Goal: Communication & Community: Ask a question

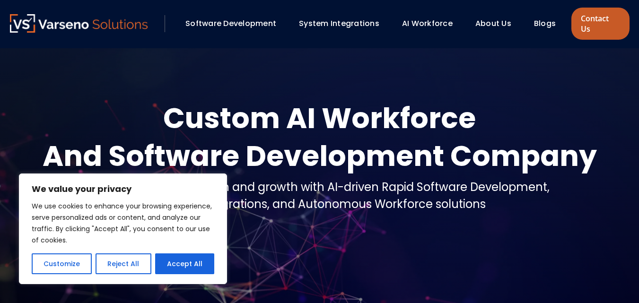
click at [587, 20] on link "Contact Us" at bounding box center [601, 24] width 58 height 32
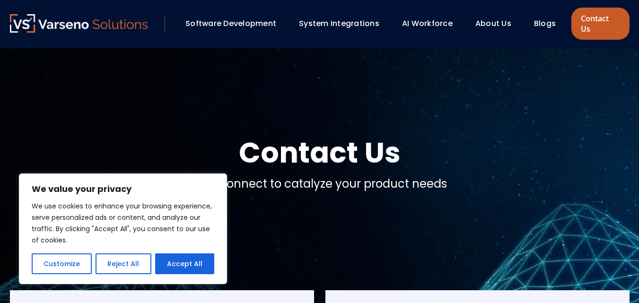
click at [577, 18] on link "Contact Us" at bounding box center [601, 24] width 58 height 32
click at [203, 267] on button "Accept All" at bounding box center [184, 264] width 59 height 21
checkbox input "true"
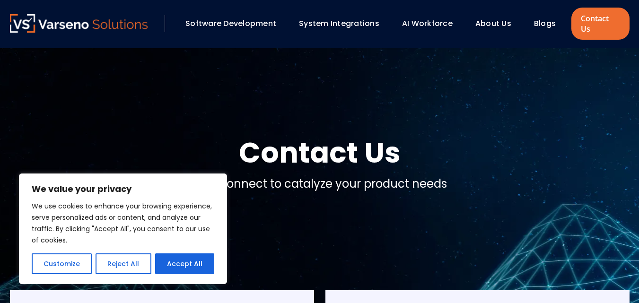
checkbox input "true"
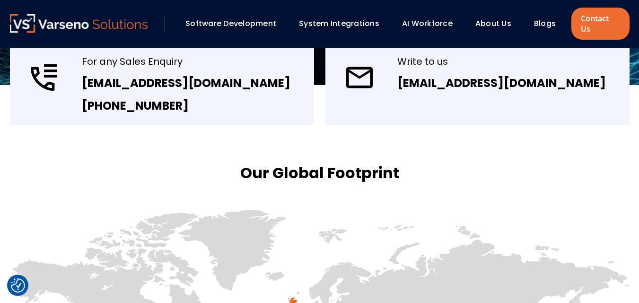
scroll to position [331, 0]
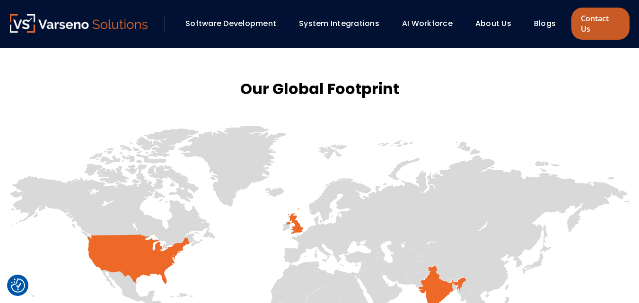
click at [595, 18] on link "Contact Us" at bounding box center [601, 24] width 58 height 32
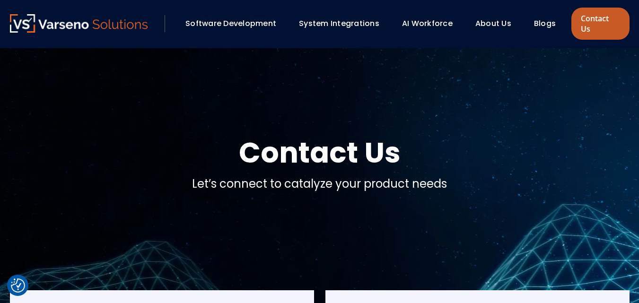
click at [598, 18] on link "Contact Us" at bounding box center [601, 24] width 58 height 32
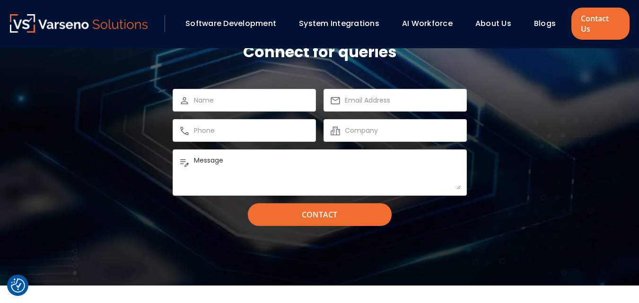
scroll to position [852, 0]
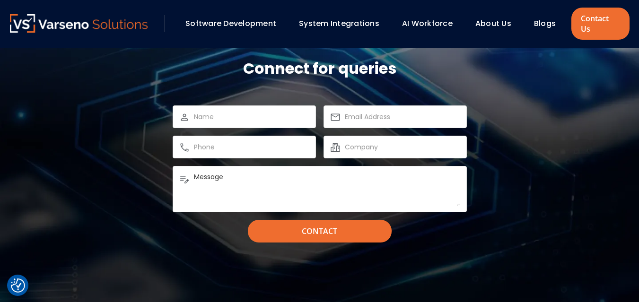
click at [249, 111] on input "text" at bounding box center [252, 116] width 116 height 11
click at [241, 141] on input "text" at bounding box center [252, 146] width 116 height 11
click at [383, 141] on input "text" at bounding box center [403, 146] width 116 height 11
click at [359, 111] on input "email" at bounding box center [403, 116] width 116 height 11
type input "[EMAIL_ADDRESS][DOMAIN_NAME]"
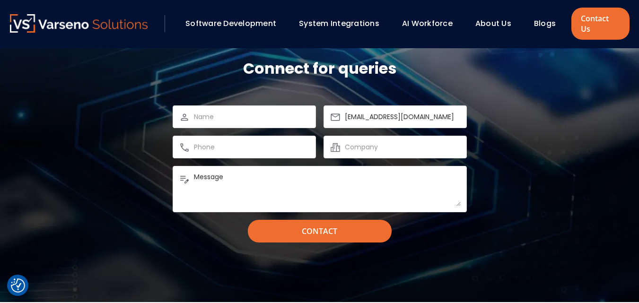
click at [260, 180] on textarea "Message" at bounding box center [327, 189] width 267 height 34
type textarea "M"
paste textarea "Are you Looking for skilled developers on a monthly/hourly contract? We provide…"
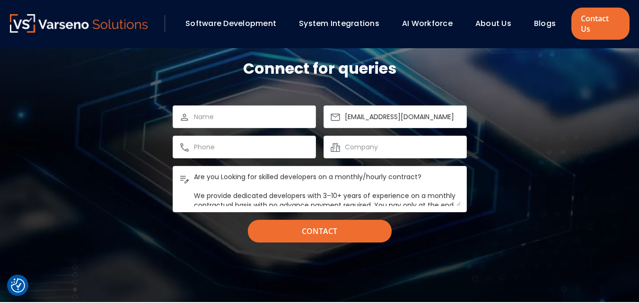
scroll to position [70, 0]
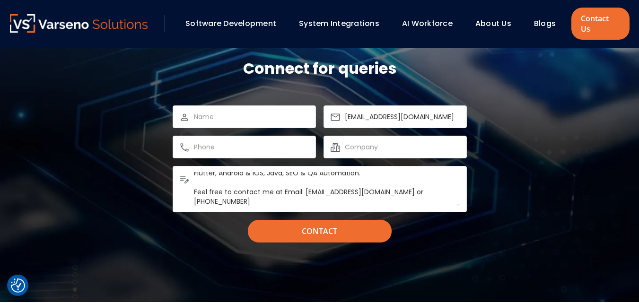
drag, startPoint x: 235, startPoint y: 192, endPoint x: 181, endPoint y: 190, distance: 54.0
click at [181, 190] on div "Message" at bounding box center [320, 189] width 294 height 46
type textarea "Are you Looking for skilled developers on a monthly/hourly contract? We provide…"
click at [221, 141] on input "text" at bounding box center [252, 146] width 116 height 11
paste input "9979553686"
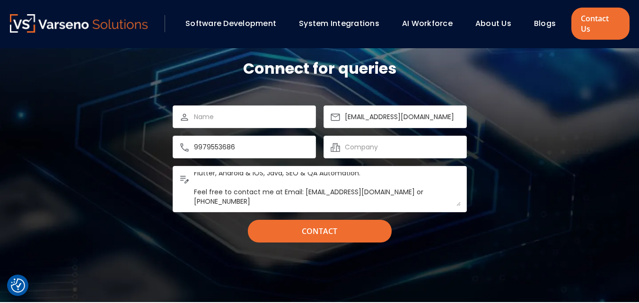
type input "9979553686"
click at [226, 106] on div at bounding box center [244, 117] width 143 height 23
click at [235, 124] on div "[EMAIL_ADDRESS][DOMAIN_NAME] 9979553686" at bounding box center [320, 132] width 294 height 53
click at [229, 111] on input "text" at bounding box center [252, 116] width 116 height 11
click at [226, 111] on input "text" at bounding box center [252, 116] width 116 height 11
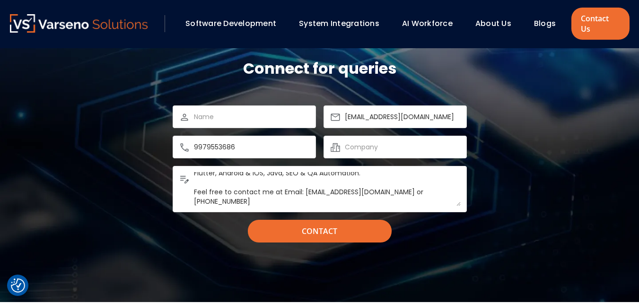
paste input "[PERSON_NAME]"
type input "[PERSON_NAME]"
click at [370, 141] on input "text" at bounding box center [403, 146] width 116 height 11
drag, startPoint x: 326, startPoint y: 178, endPoint x: 396, endPoint y: 182, distance: 70.1
click at [396, 182] on textarea "Message" at bounding box center [327, 189] width 267 height 34
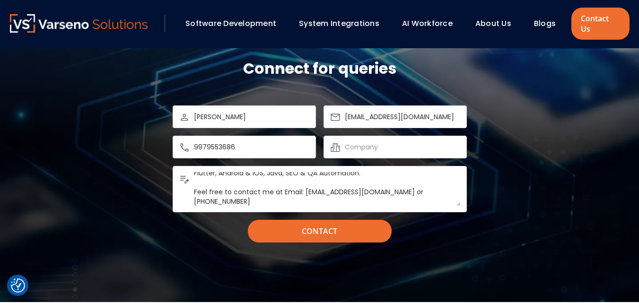
click at [363, 141] on input "text" at bounding box center [403, 146] width 116 height 11
paste input "sinelogixtechnologies"
click at [373, 141] on input "sinelogixtechnologies" at bounding box center [403, 146] width 116 height 11
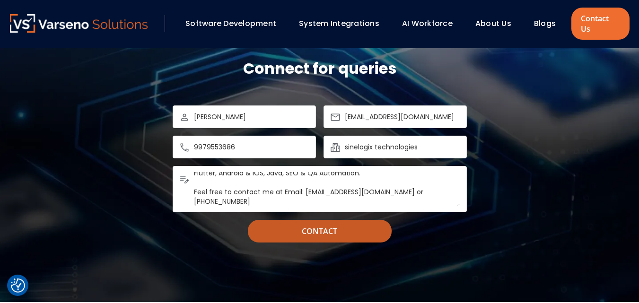
type input "sinelogix technologies"
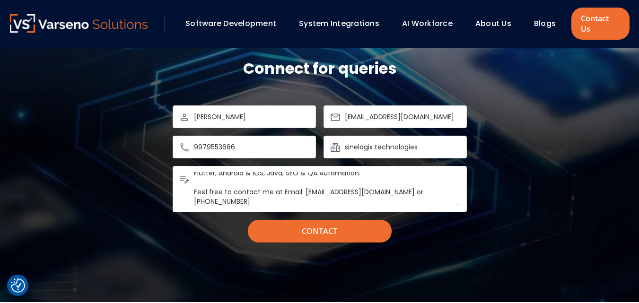
click at [325, 223] on input "Contact" at bounding box center [320, 231] width 144 height 23
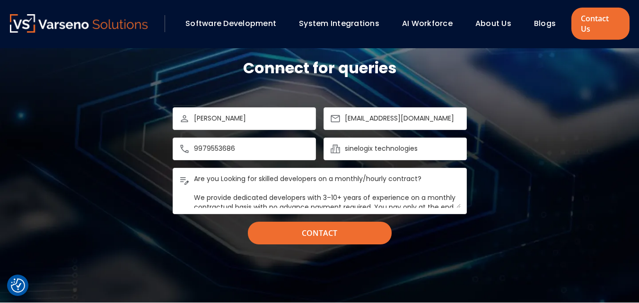
scroll to position [852, 0]
